Goal: Contribute content: Contribute content

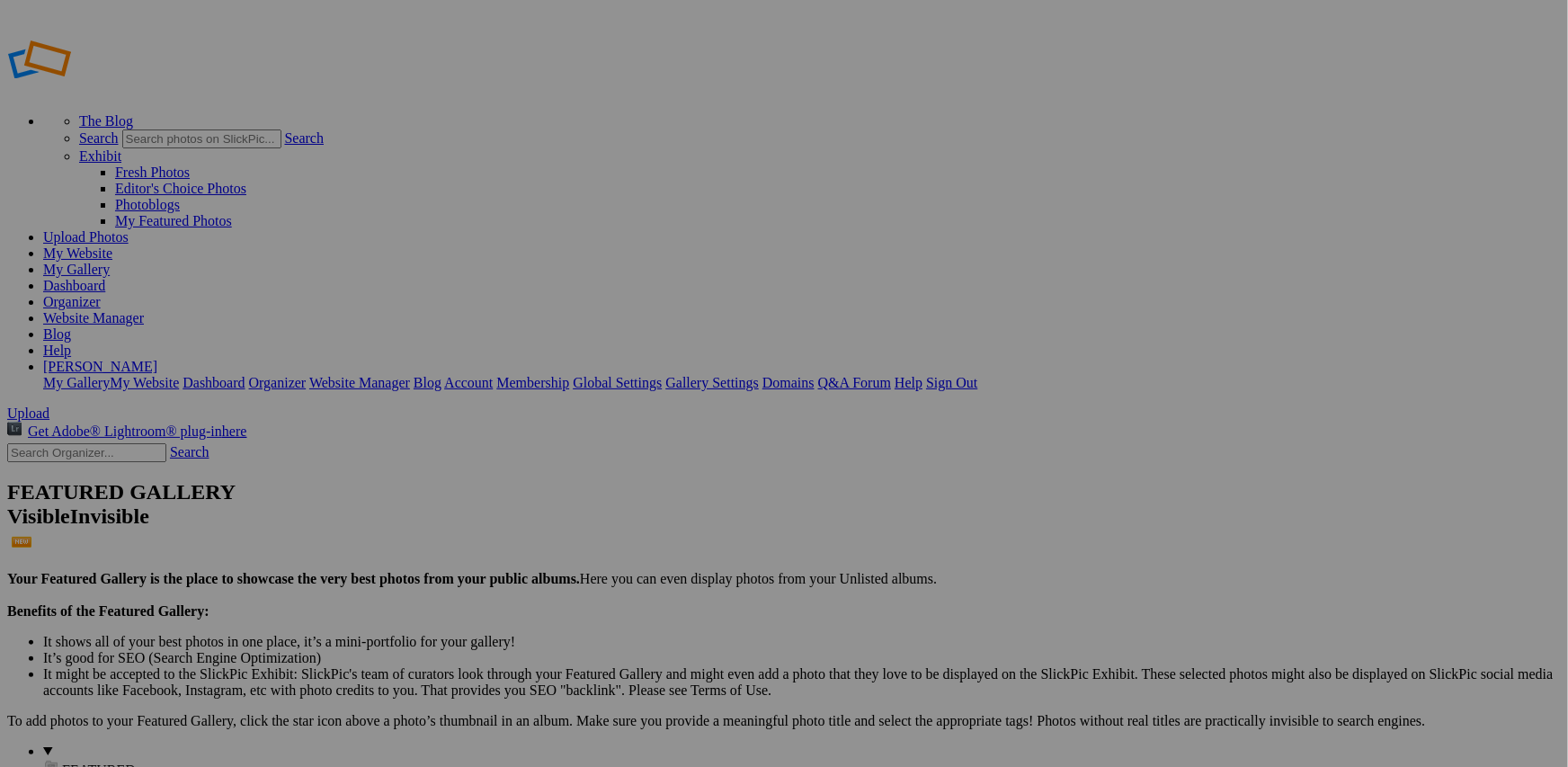
type input "People"
click at [623, 474] on span "Create" at bounding box center [604, 482] width 38 height 15
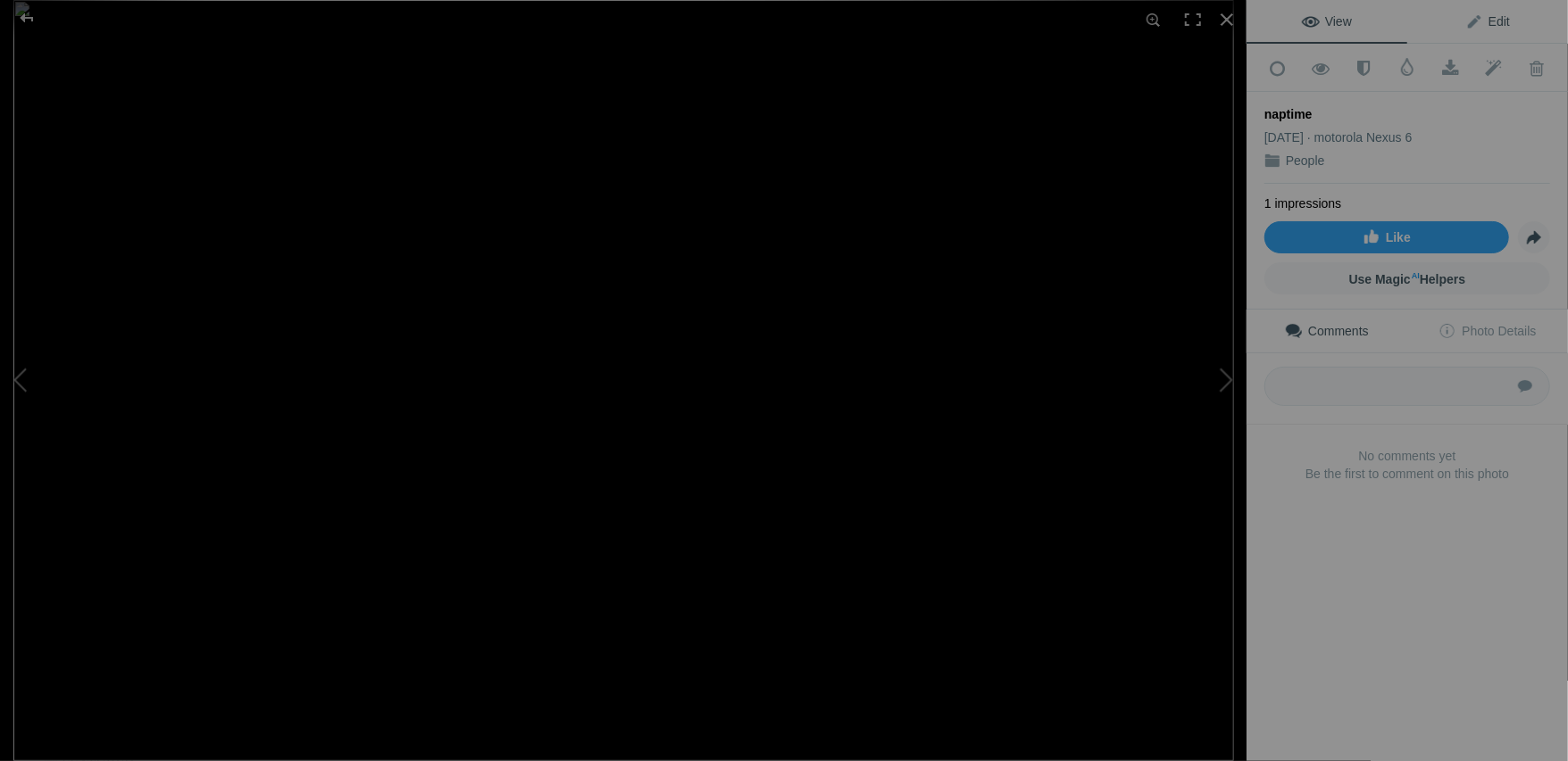
click at [1491, 25] on span "Edit" at bounding box center [1487, 21] width 45 height 14
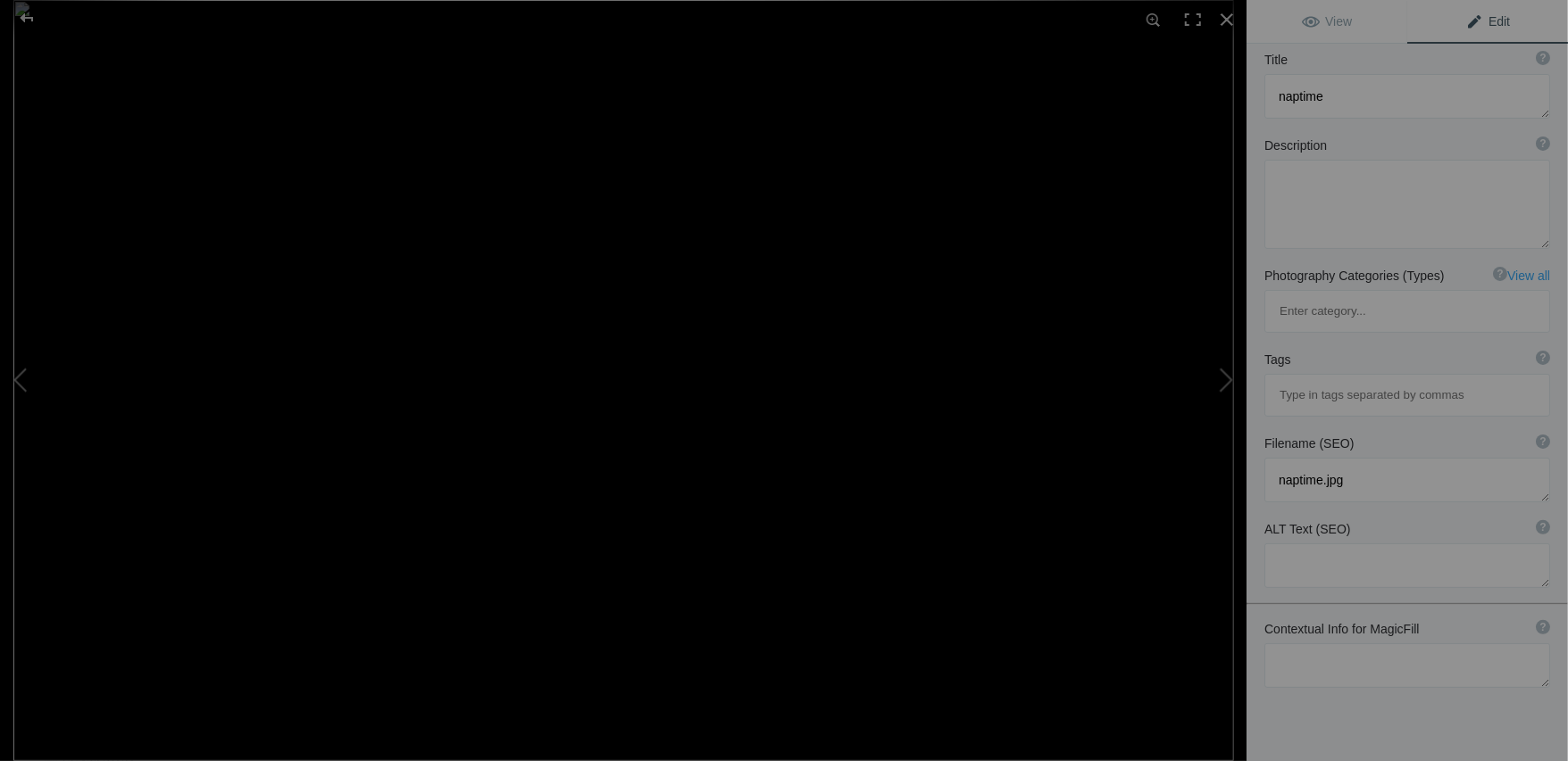
scroll to position [133, 0]
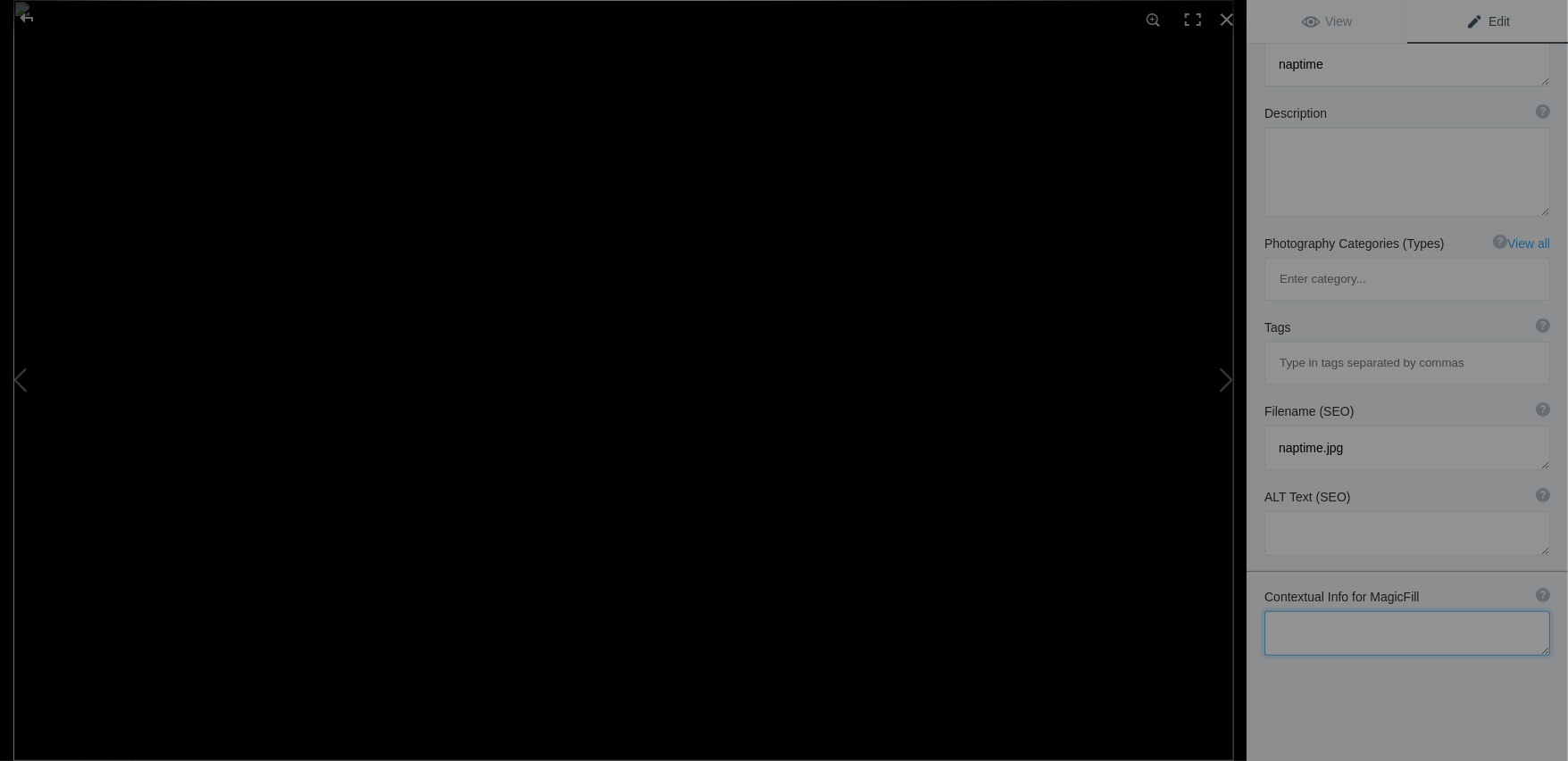
click at [1352, 611] on textarea at bounding box center [1407, 633] width 286 height 45
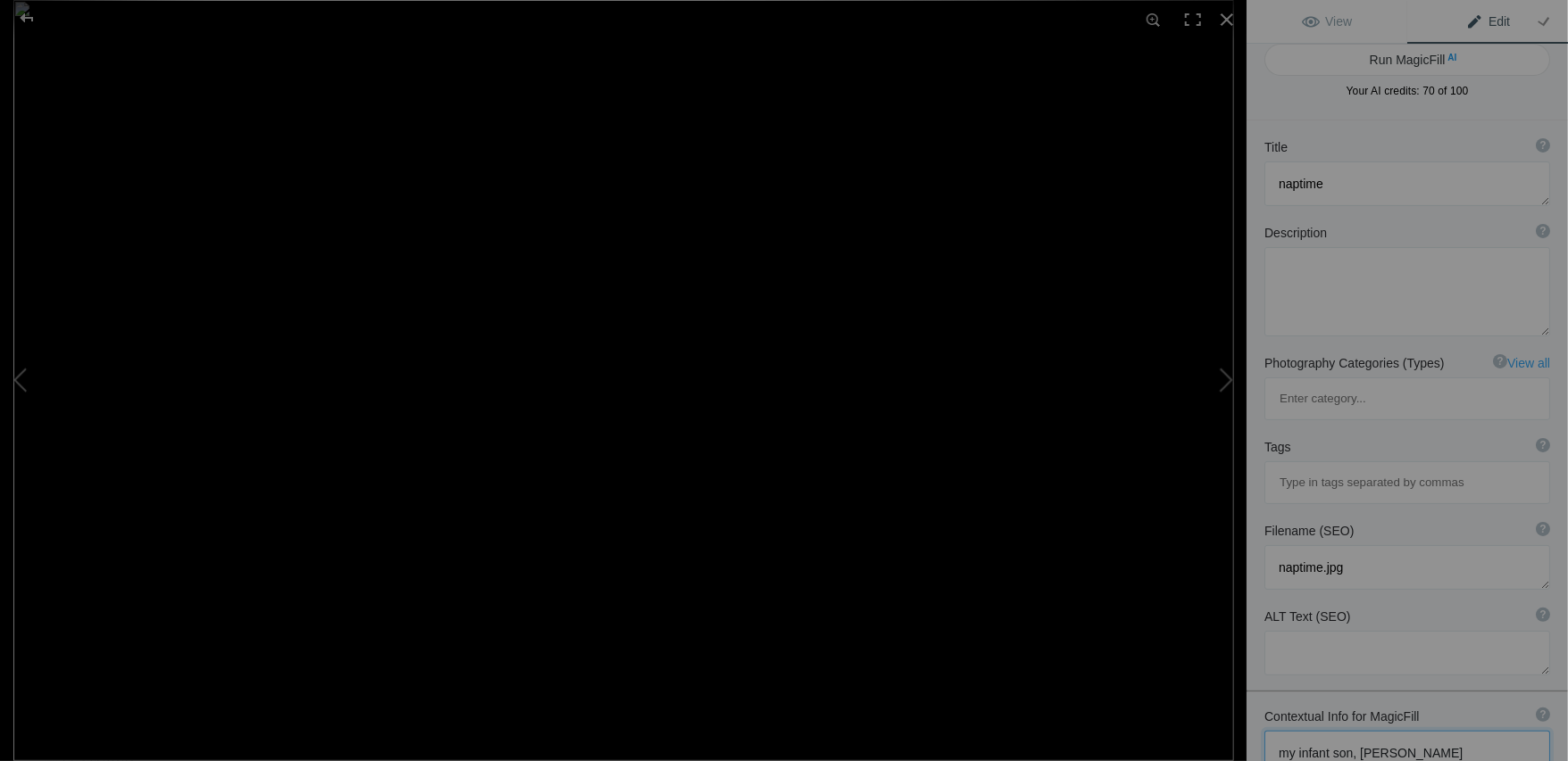
scroll to position [0, 0]
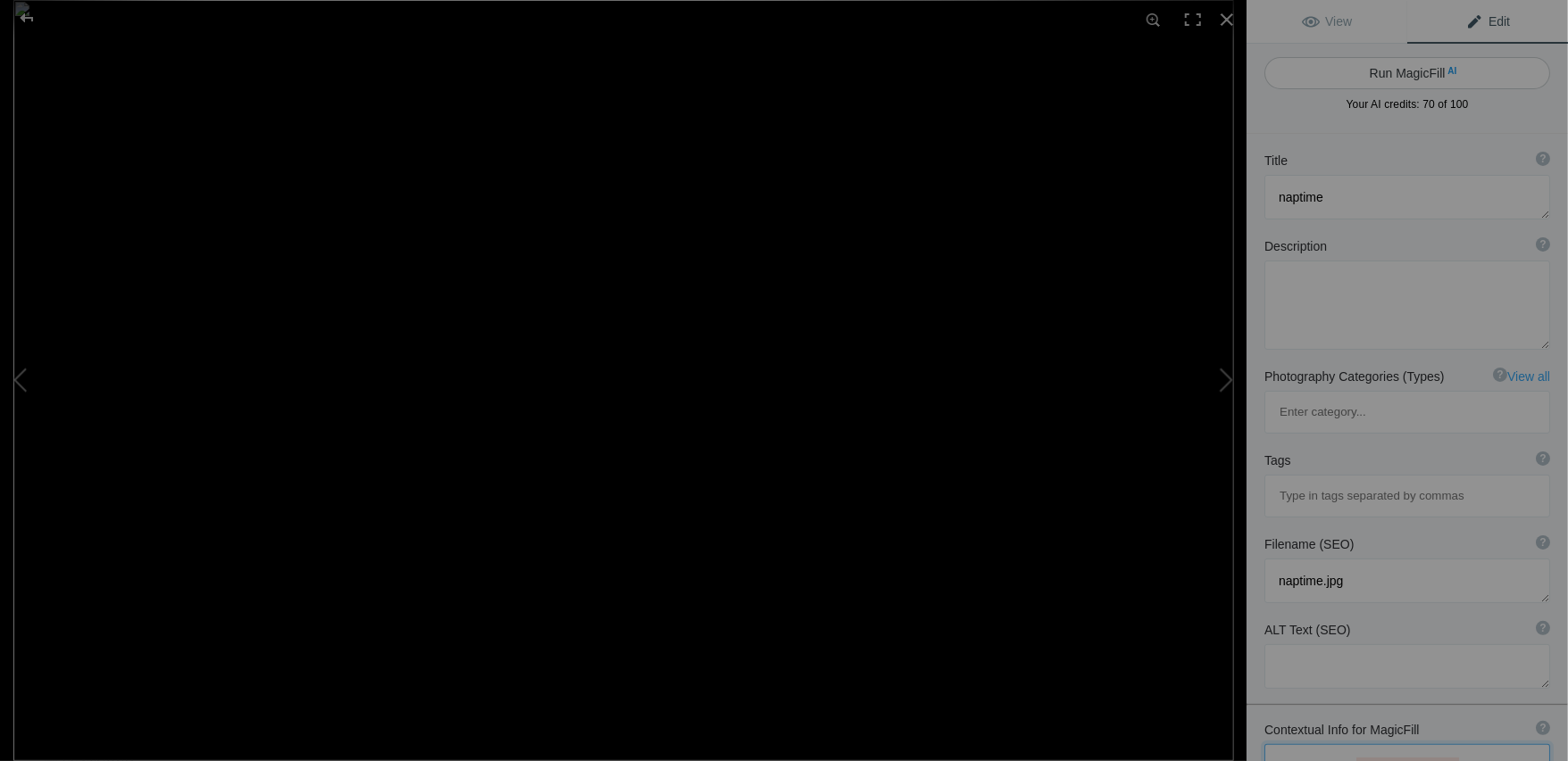
type textarea "my infant son, benjamin"
click at [1420, 72] on button "Run MagicFill AI" at bounding box center [1407, 73] width 286 height 32
type textarea "Peaceful Naptime of Infant Benjamin"
type textarea "This heartwarming image captures the serene moment of infant Benjamin peacefull…"
type textarea "peaceful-naptime-infant-benjamin.jpg"
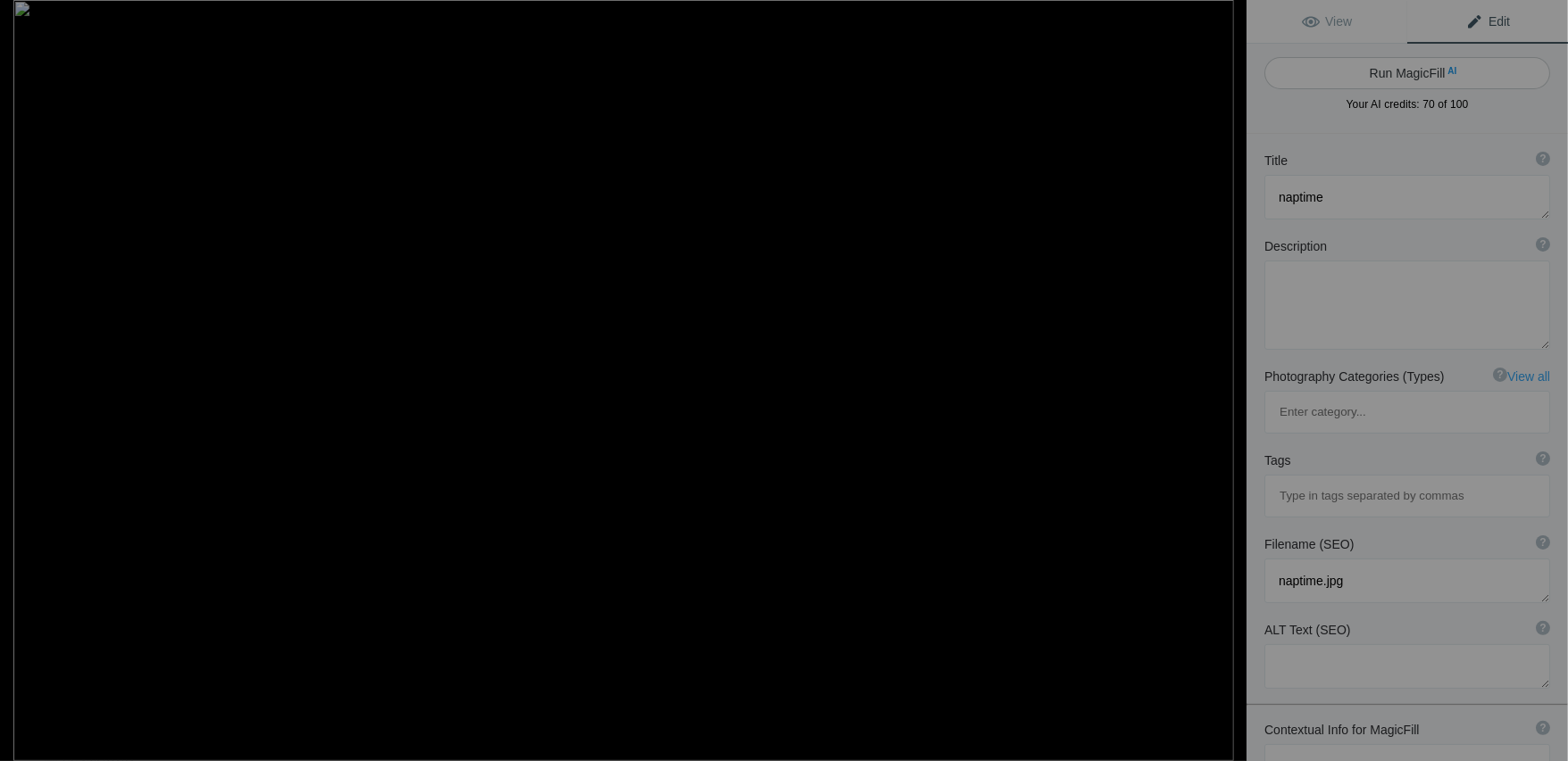
type textarea "Infant Benjamin peacefully napping in a blue sweater, with a pacifier in his mo…"
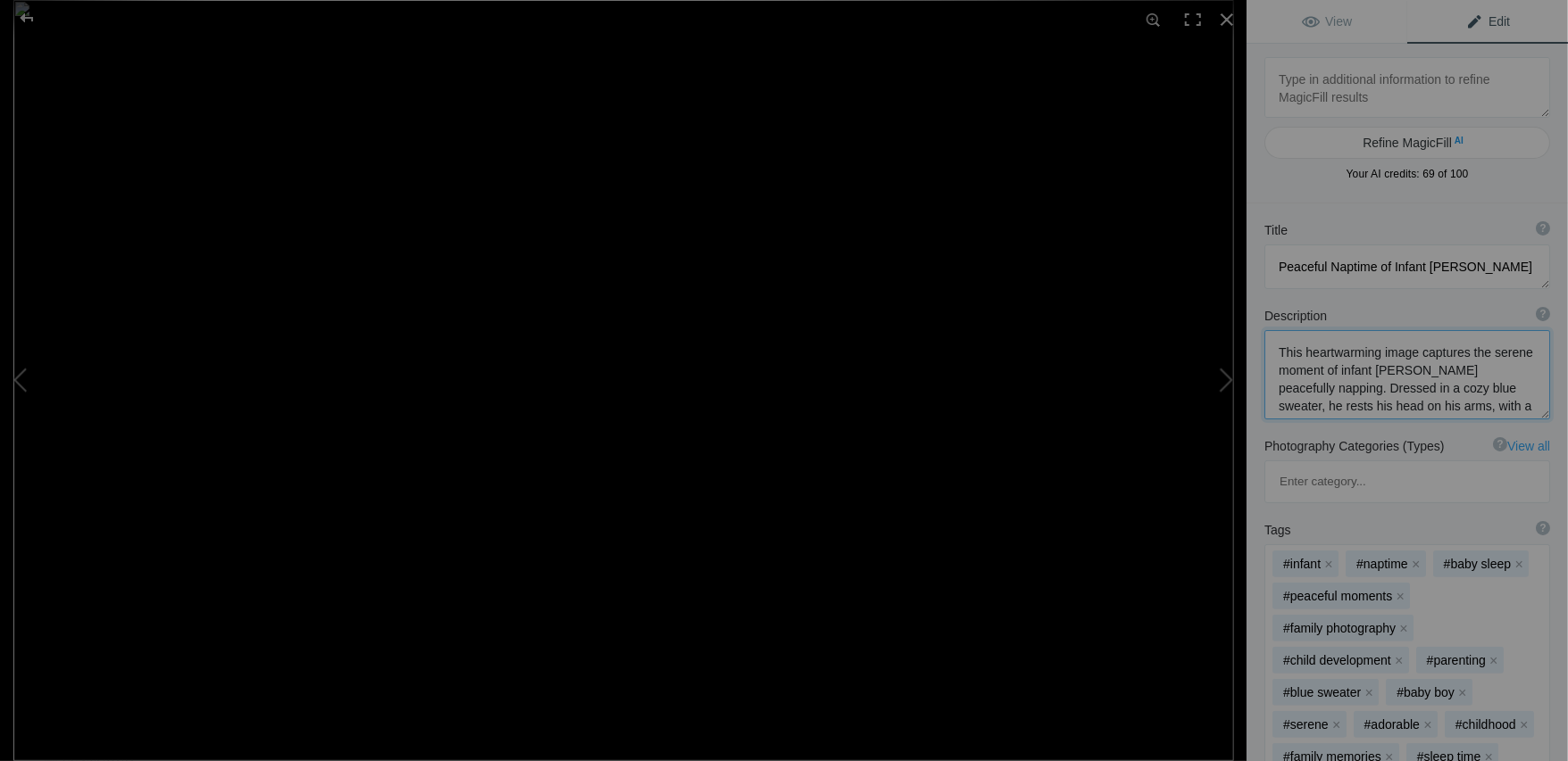
scroll to position [187, 0]
drag, startPoint x: 1279, startPoint y: 350, endPoint x: 1426, endPoint y: 368, distance: 148.1
click at [1426, 368] on textarea at bounding box center [1407, 375] width 286 height 89
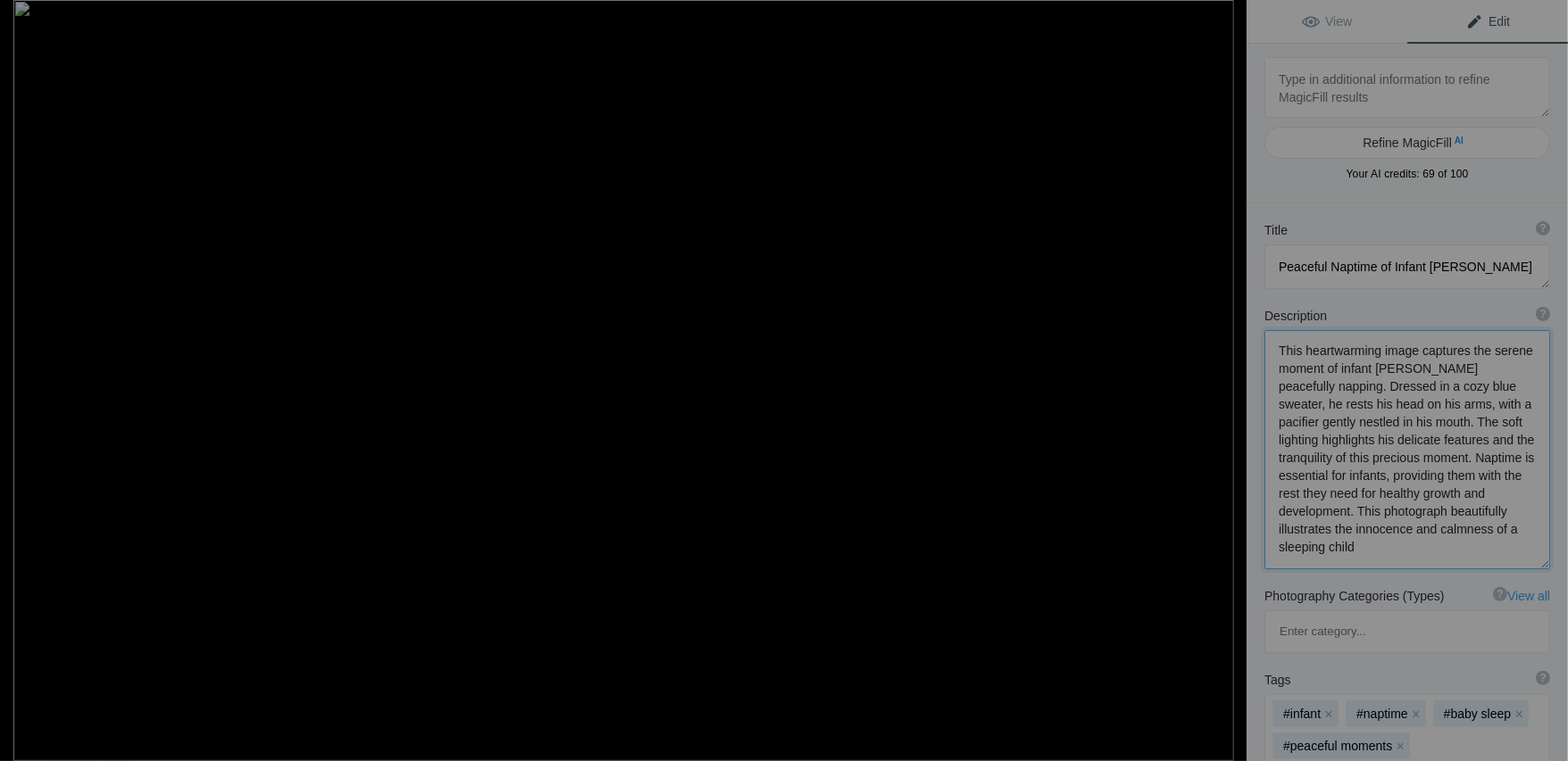
scroll to position [1, 0]
click at [1374, 365] on textarea at bounding box center [1407, 450] width 286 height 239
click at [1437, 548] on textarea at bounding box center [1407, 450] width 286 height 239
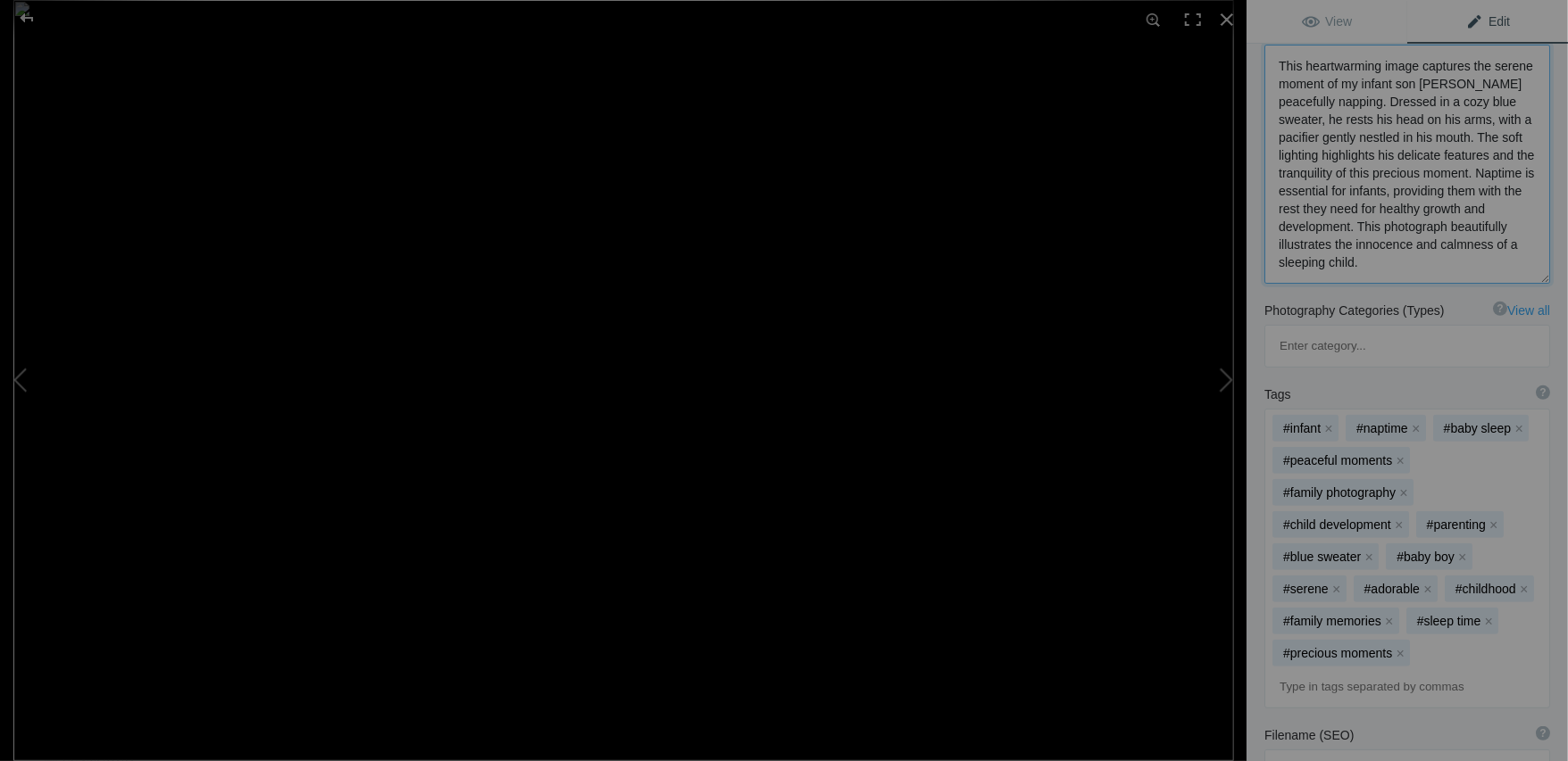
scroll to position [500, 0]
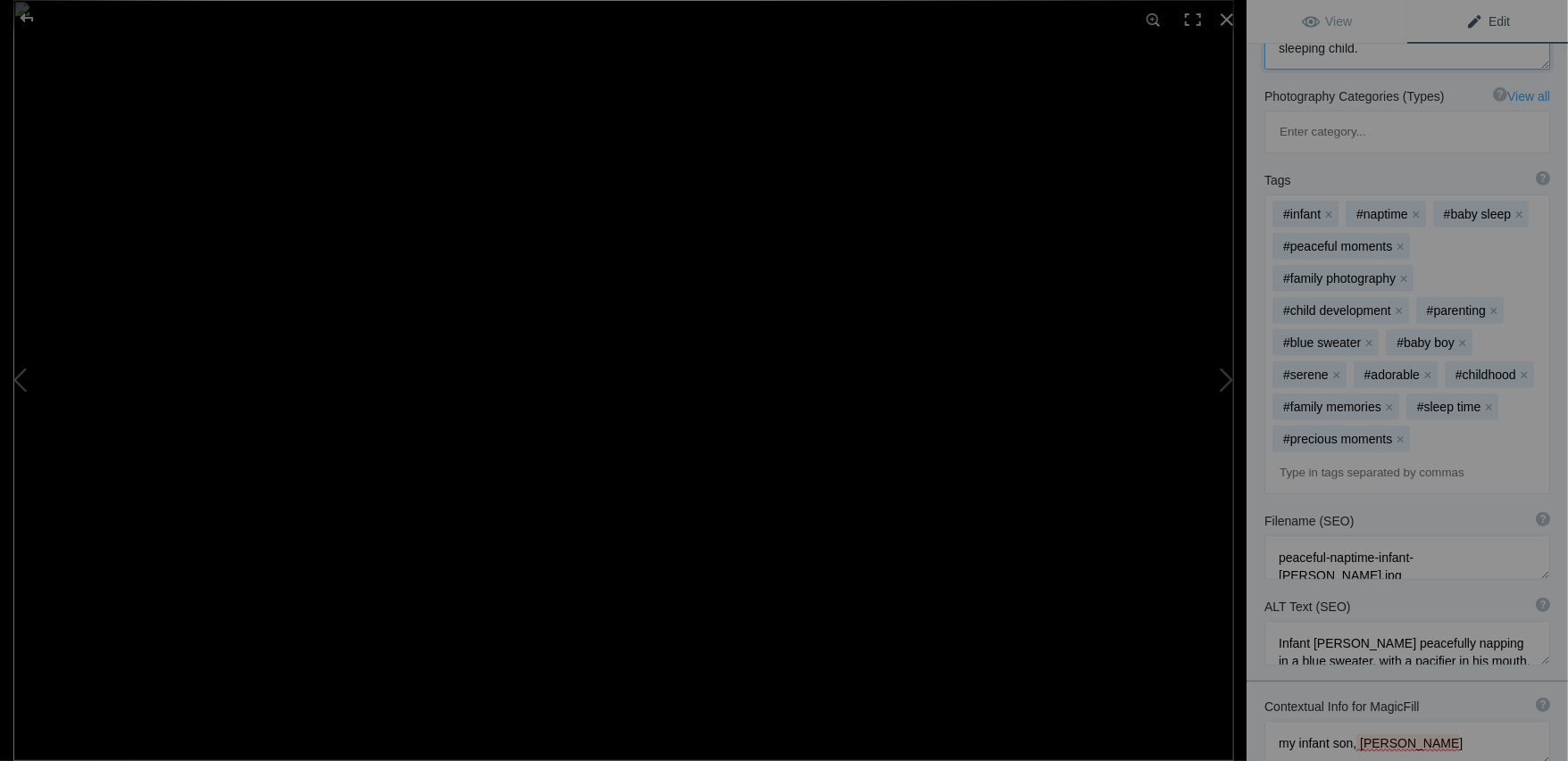
type textarea "This heartwarming image captures the serene moment of my infant son Benjamin pe…"
click at [1361, 721] on textarea at bounding box center [1407, 743] width 286 height 45
click at [1459, 721] on textarea at bounding box center [1407, 743] width 286 height 45
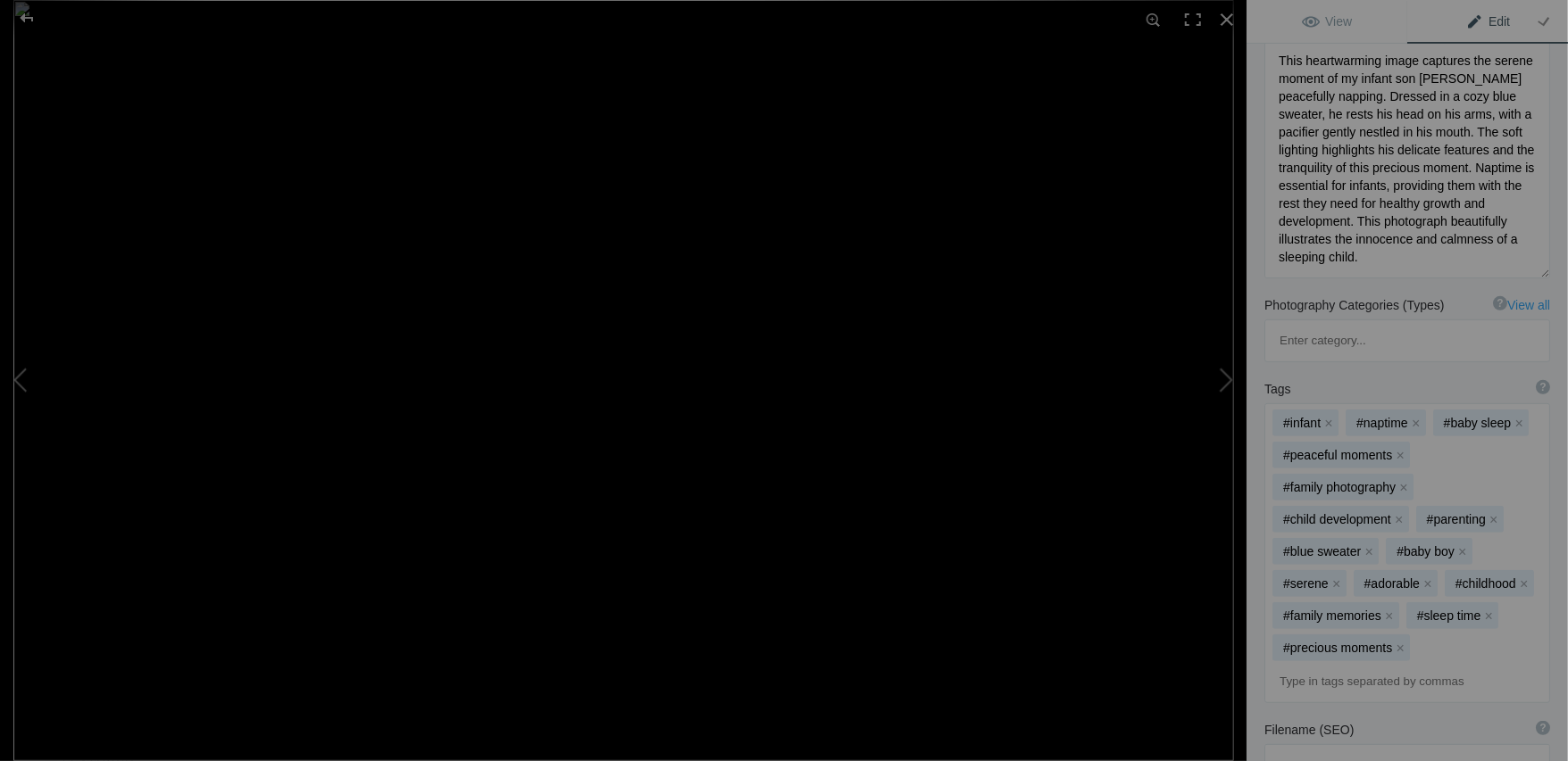
scroll to position [214, 0]
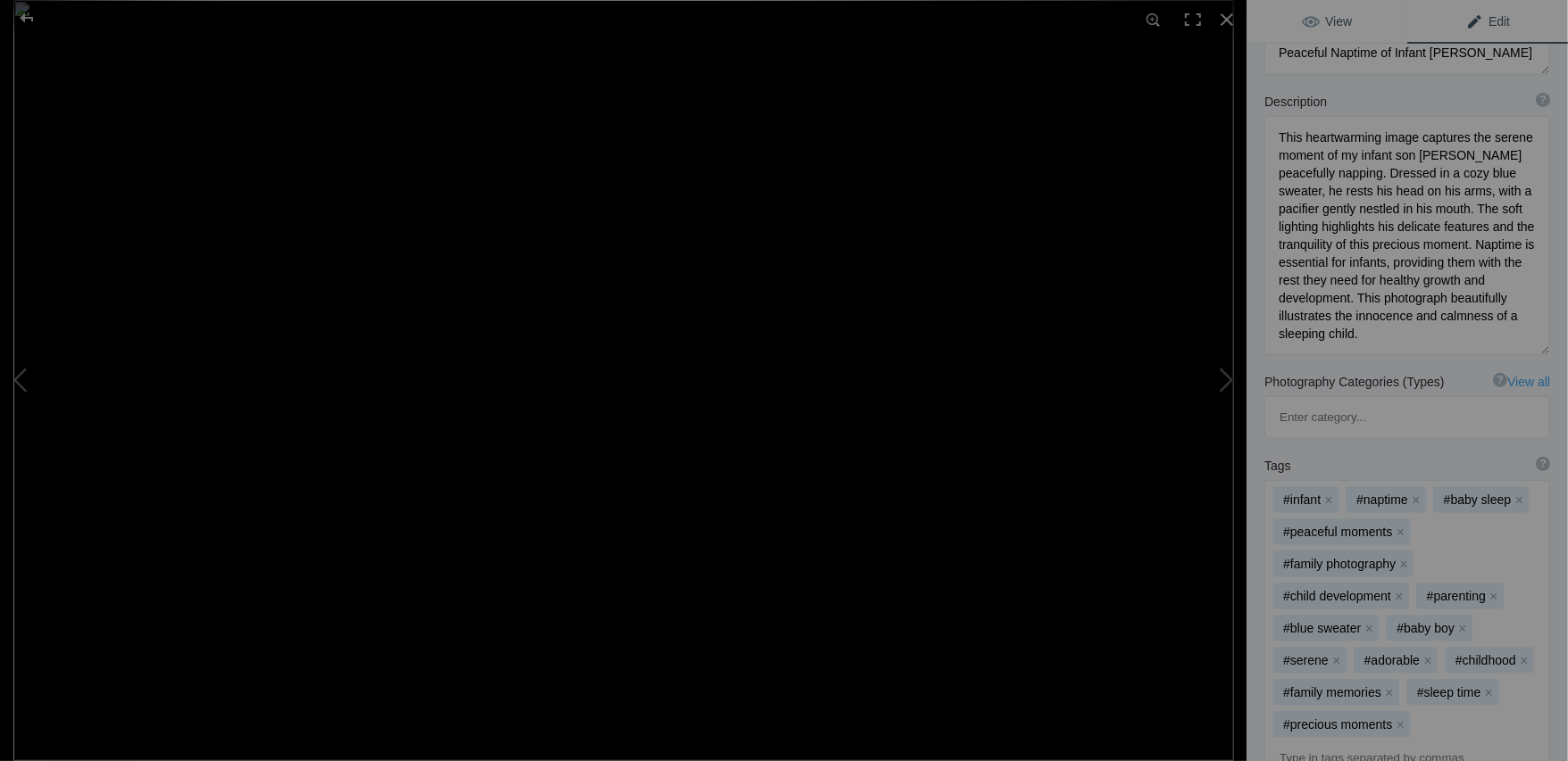
type textarea "my infant son, Benjamin"
click at [1341, 21] on span "View" at bounding box center [1326, 21] width 50 height 14
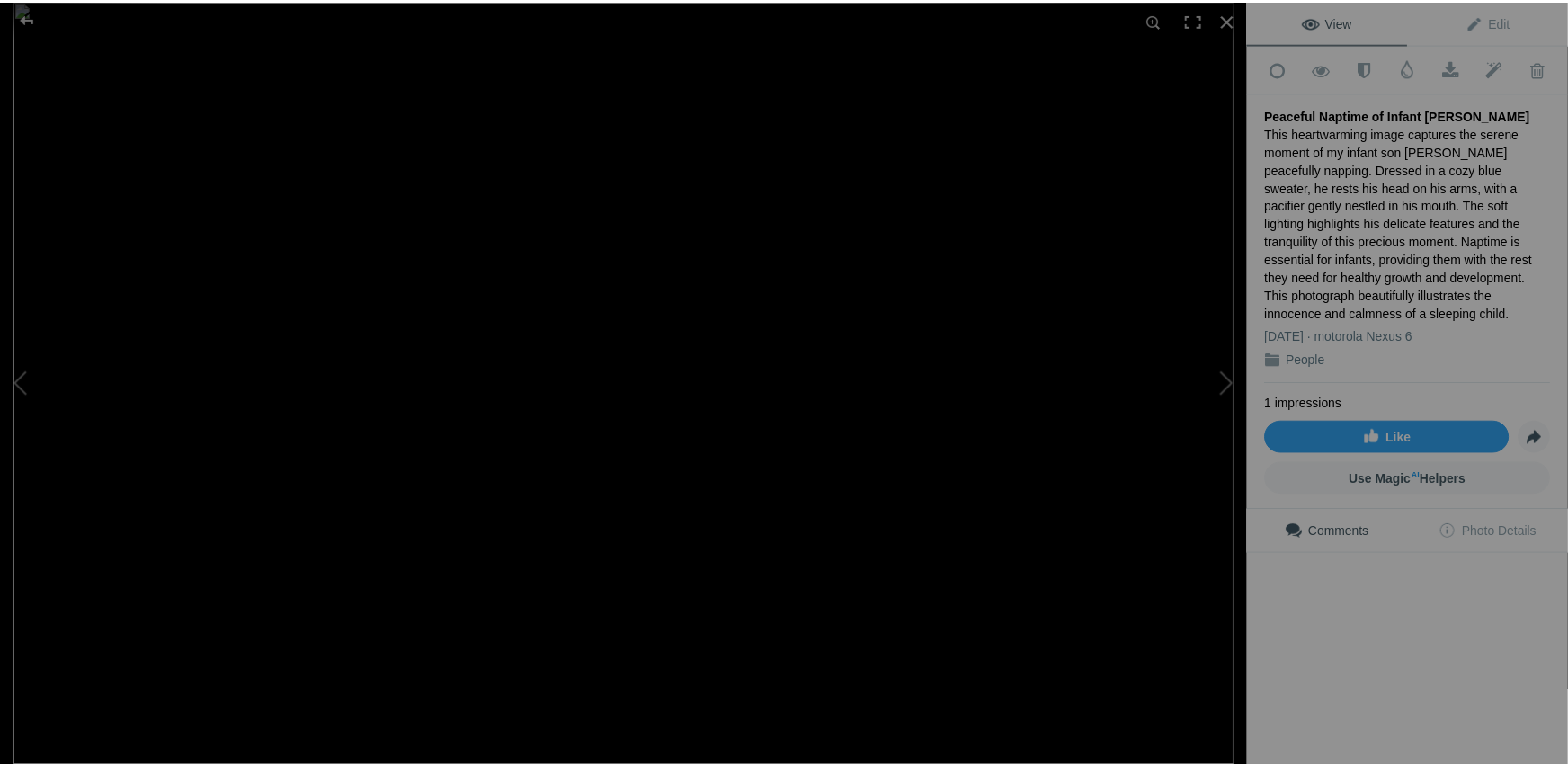
scroll to position [0, 0]
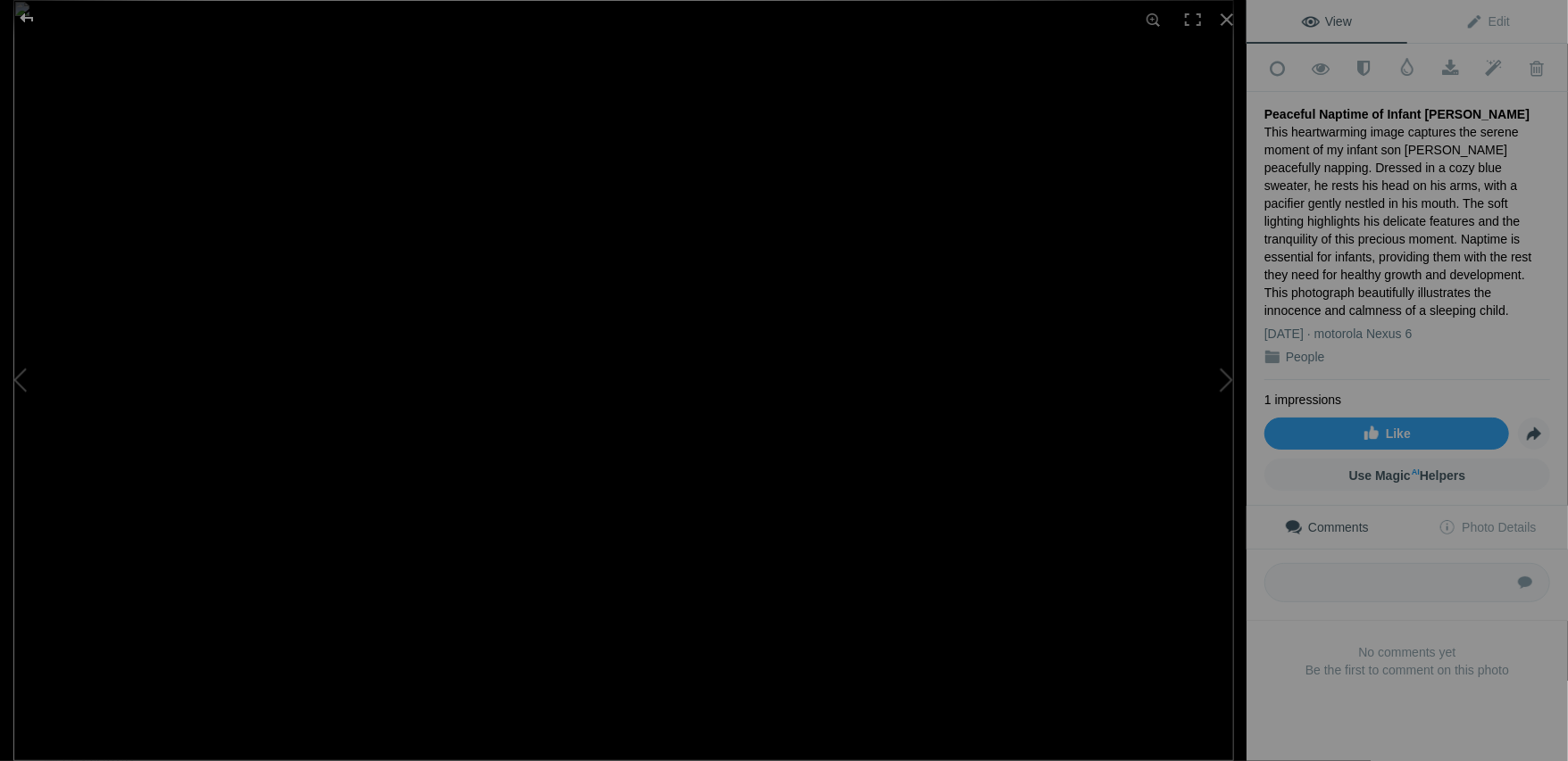
click at [29, 18] on div at bounding box center [27, 18] width 65 height 36
